Goal: Navigation & Orientation: Understand site structure

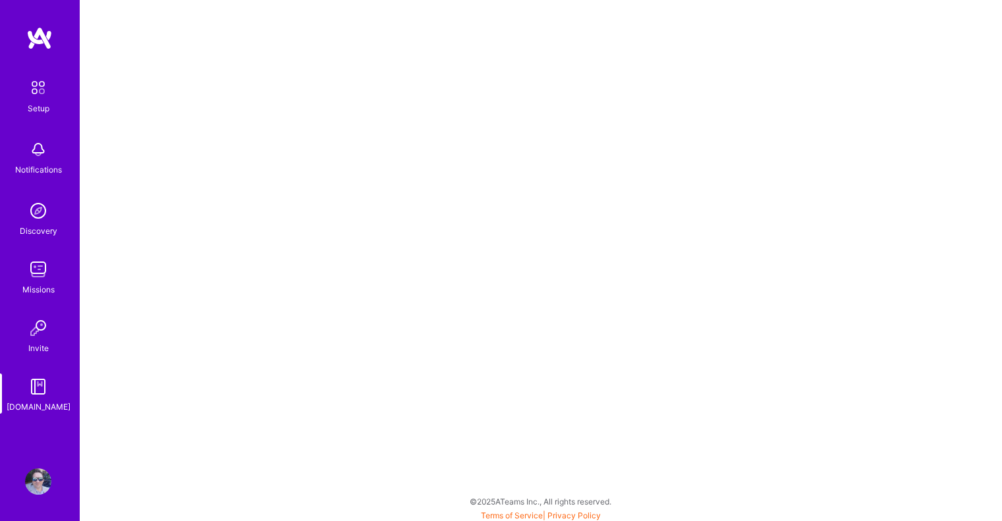
scroll to position [3, 0]
click at [40, 85] on img at bounding box center [38, 88] width 28 height 28
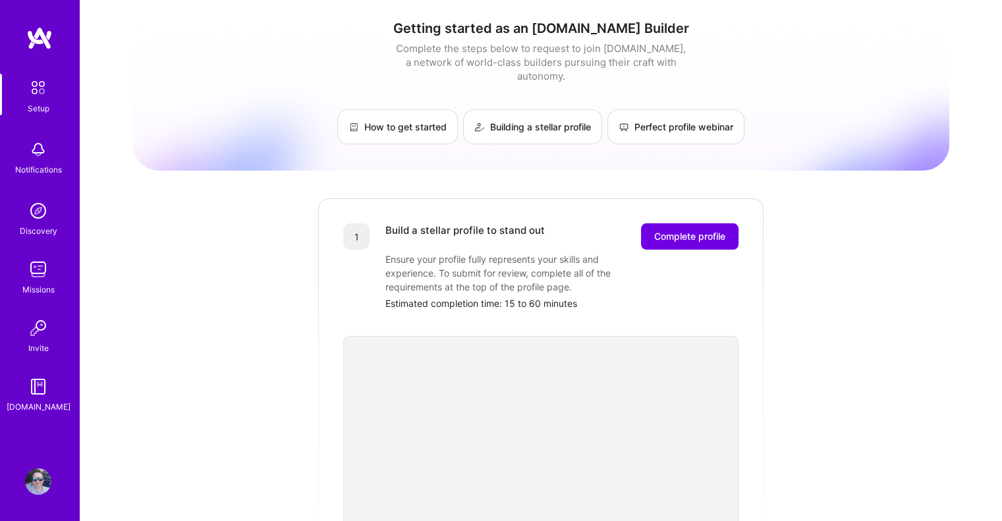
click at [43, 152] on img at bounding box center [38, 149] width 26 height 26
click at [36, 210] on img at bounding box center [38, 211] width 26 height 26
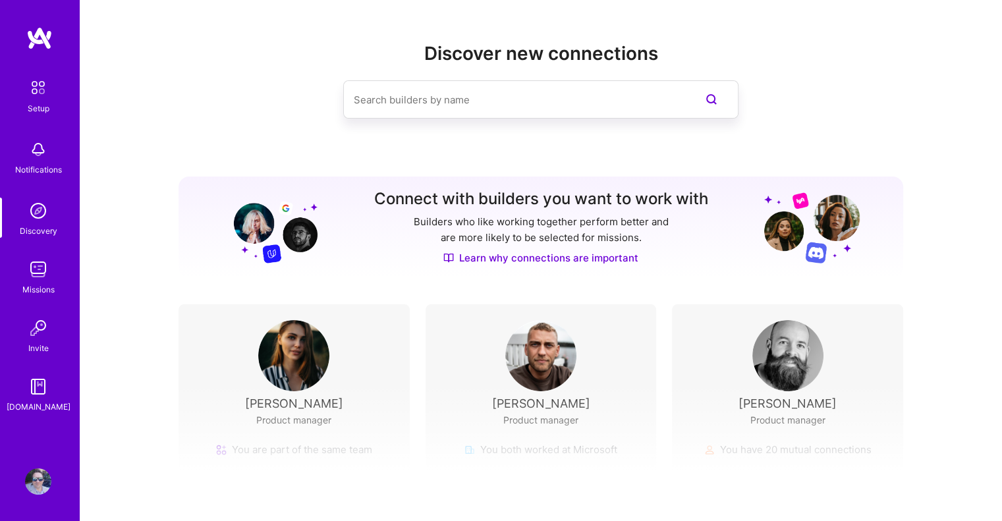
click at [44, 271] on img at bounding box center [38, 269] width 26 height 26
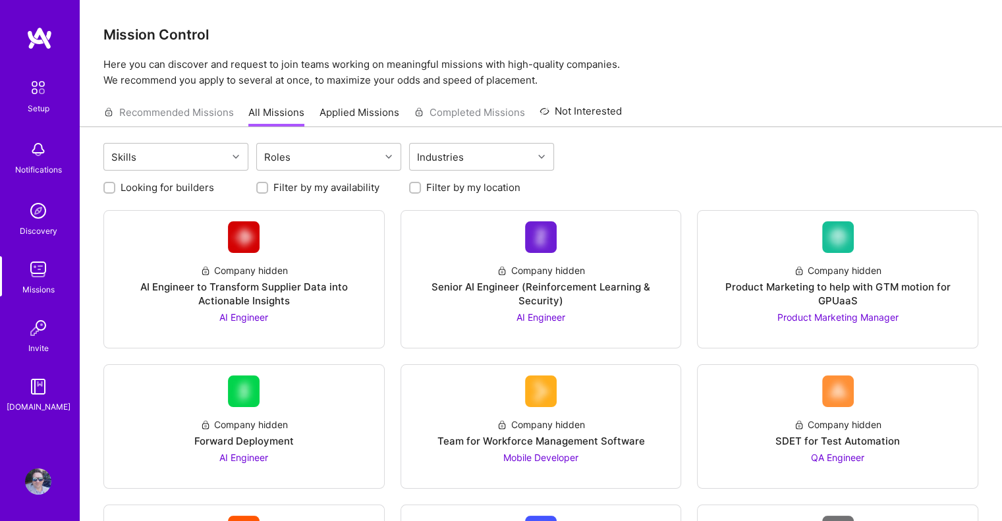
click at [40, 323] on img at bounding box center [38, 328] width 26 height 26
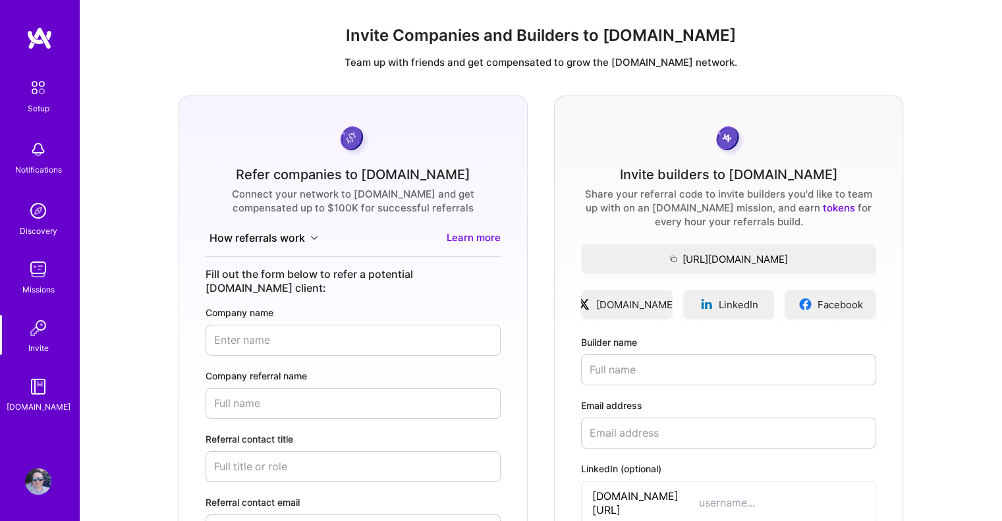
click at [42, 387] on img at bounding box center [38, 387] width 26 height 26
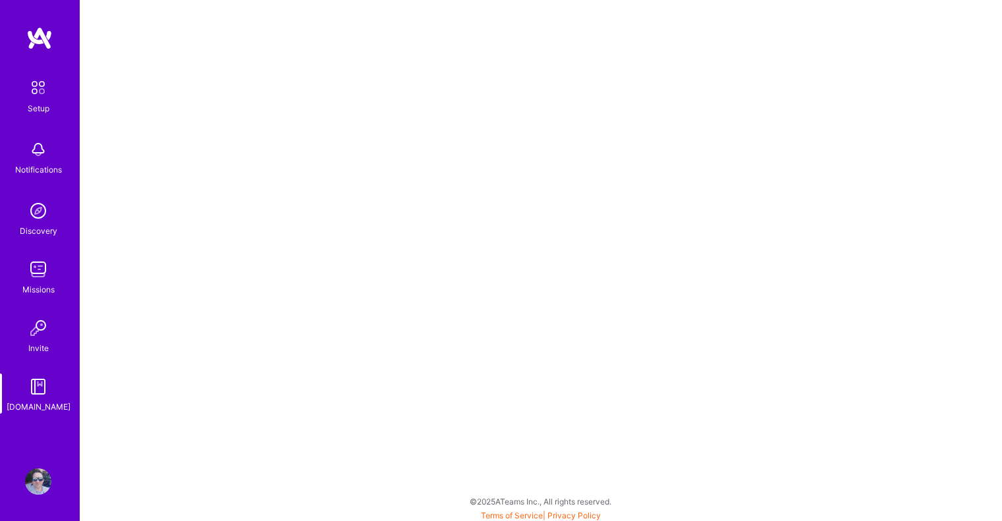
click at [40, 478] on img at bounding box center [38, 482] width 26 height 26
